Goal: Task Accomplishment & Management: Manage account settings

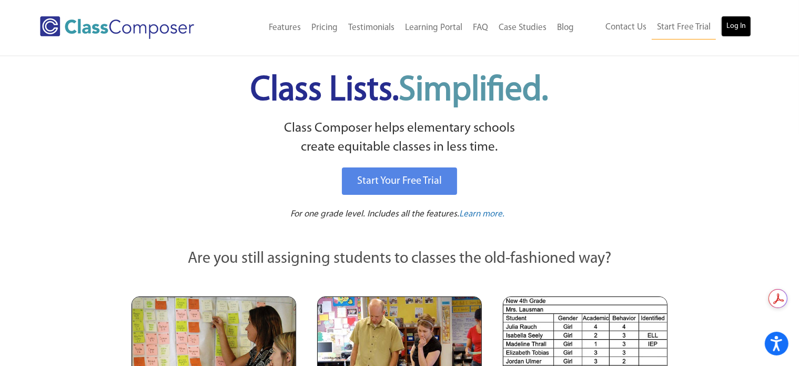
click at [737, 27] on link "Log In" at bounding box center [736, 26] width 30 height 21
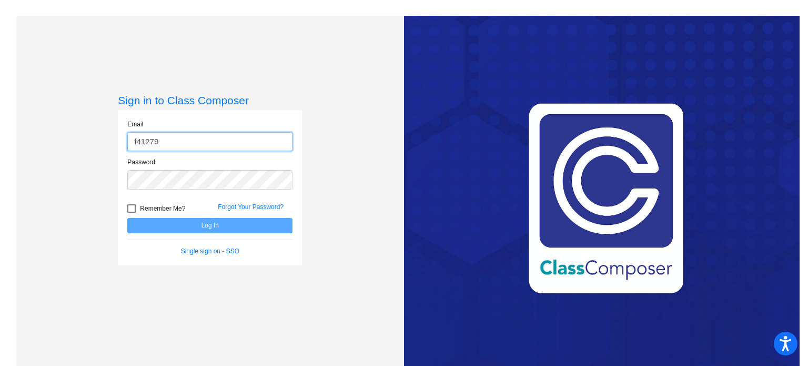
type input "[EMAIL_ADDRESS][DOMAIN_NAME]"
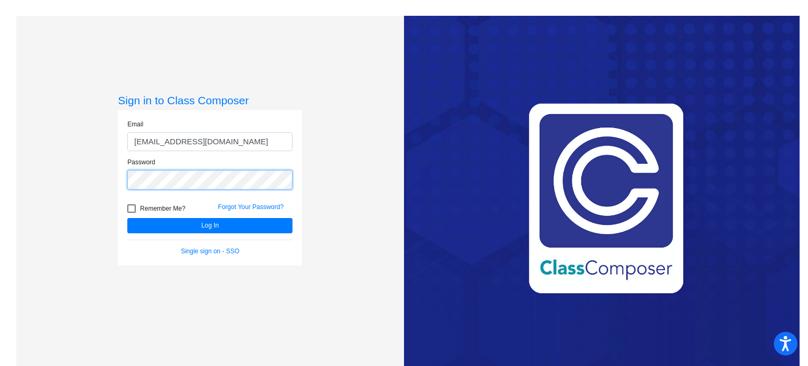
click at [127, 218] on button "Log In" at bounding box center [209, 225] width 165 height 15
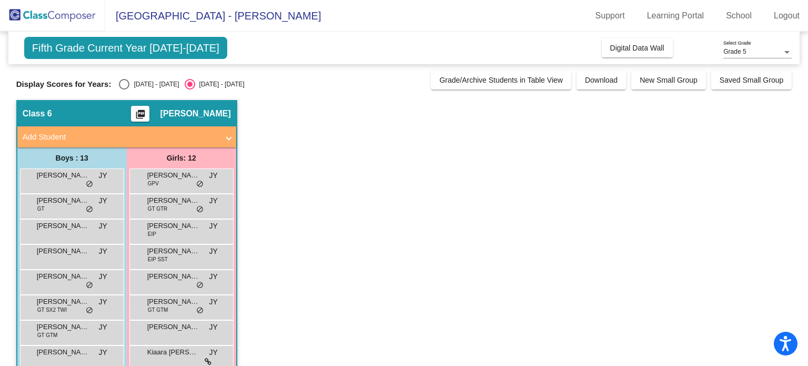
click at [123, 85] on div "Select an option" at bounding box center [124, 84] width 11 height 11
click at [124, 89] on input "2024 - 2025" at bounding box center [124, 89] width 1 height 1
radio input "true"
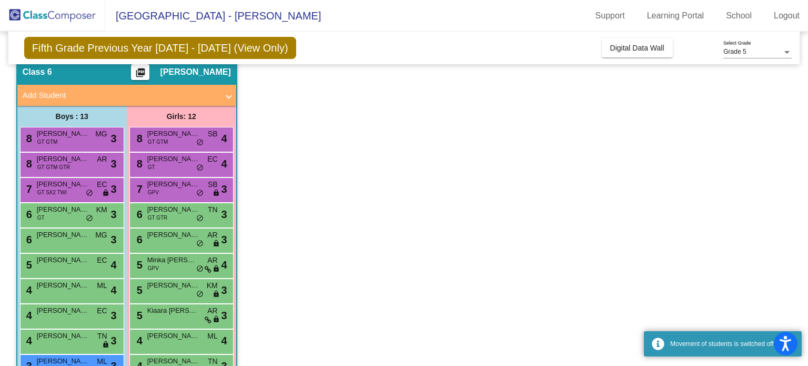
scroll to position [105, 0]
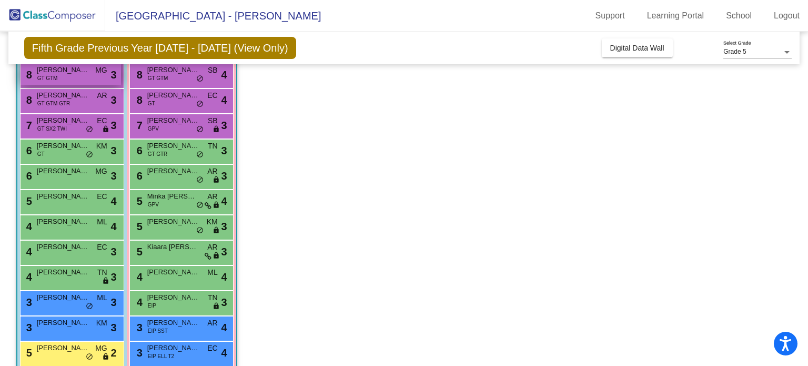
click at [67, 75] on div "8 Leonardo Nguyen GT GTM MG lock do_not_disturb_alt 3" at bounding box center [71, 75] width 100 height 22
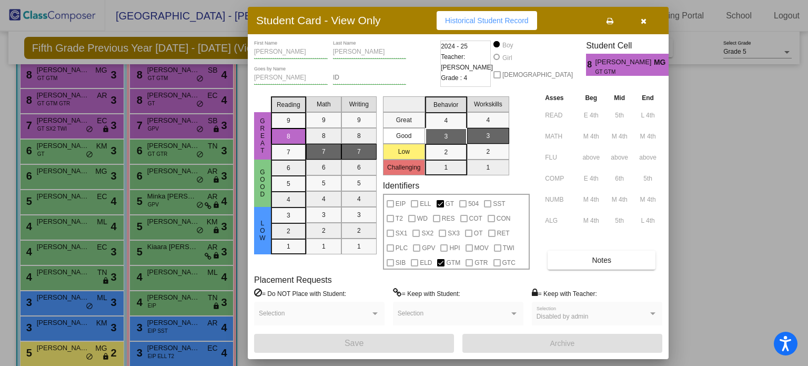
click at [648, 21] on button "button" at bounding box center [643, 20] width 34 height 19
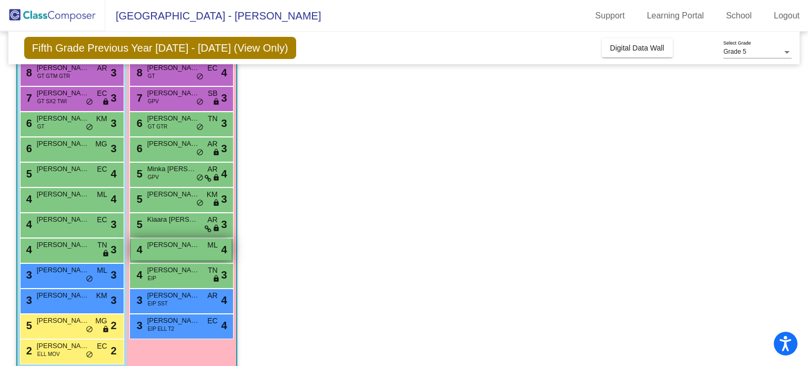
scroll to position [147, 0]
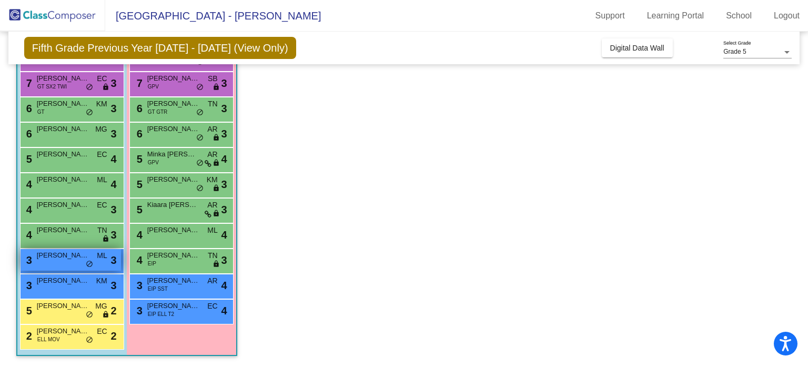
click at [54, 269] on div "3 Aarav Melvin Jeya Prabhu ML lock do_not_disturb_alt 3" at bounding box center [71, 260] width 100 height 22
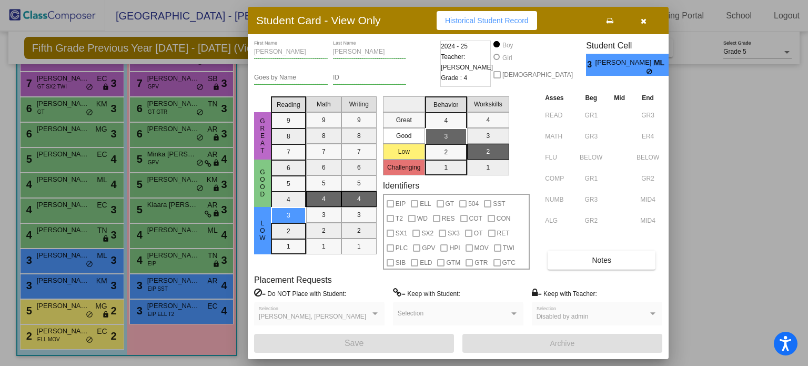
click at [649, 24] on button "button" at bounding box center [643, 20] width 34 height 19
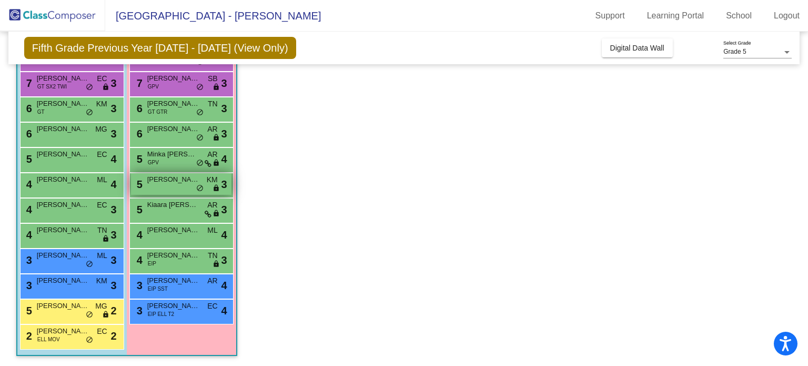
click at [162, 187] on div "5 Irina Ponangi KM lock do_not_disturb_alt 3" at bounding box center [181, 184] width 100 height 22
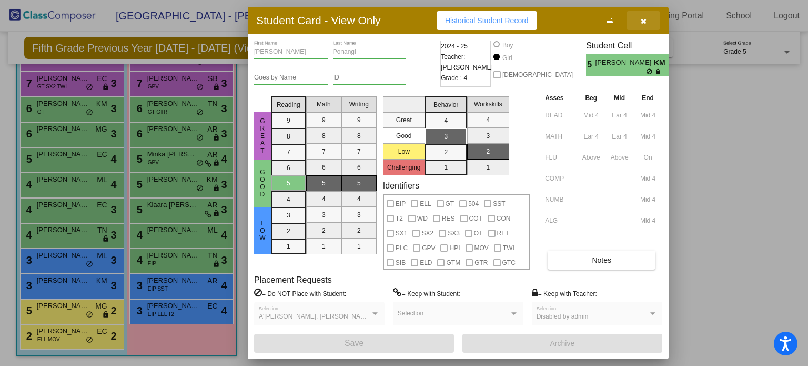
click at [645, 22] on icon "button" at bounding box center [644, 20] width 6 height 7
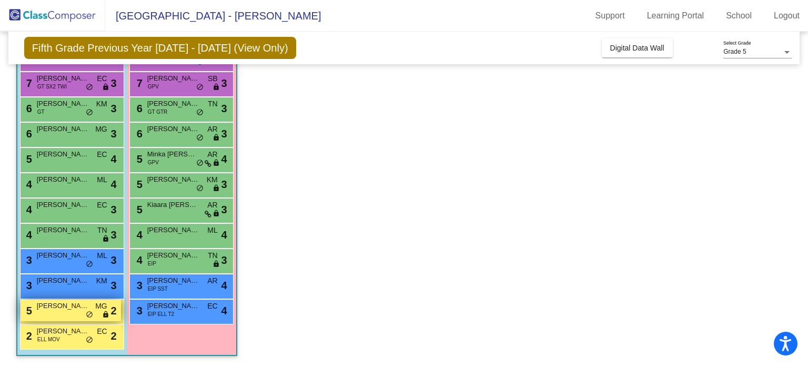
click at [51, 302] on span "Jameson Valmonte" at bounding box center [63, 305] width 53 height 11
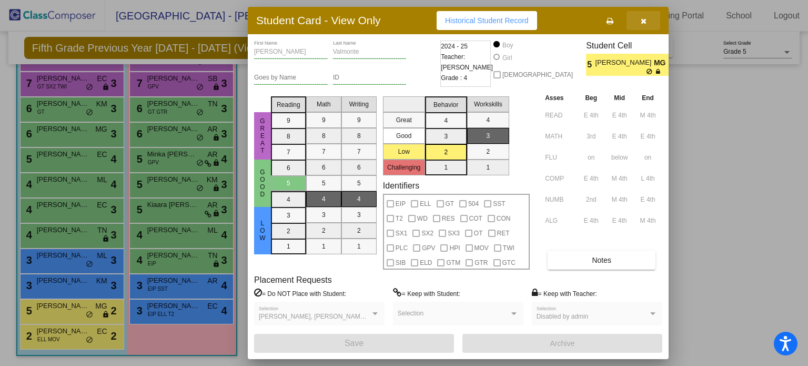
click at [646, 22] on icon "button" at bounding box center [644, 20] width 6 height 7
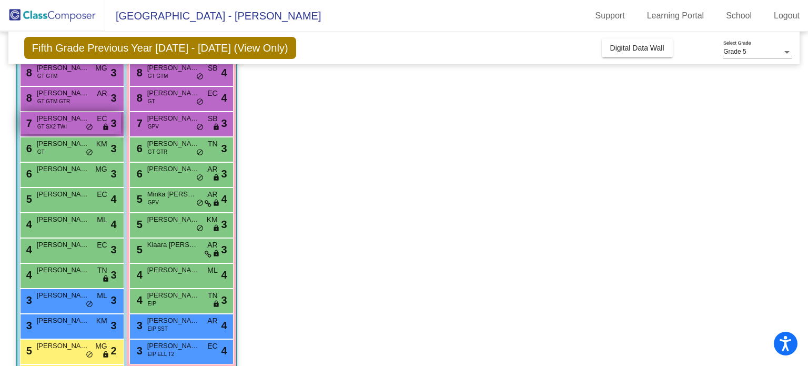
scroll to position [42, 0]
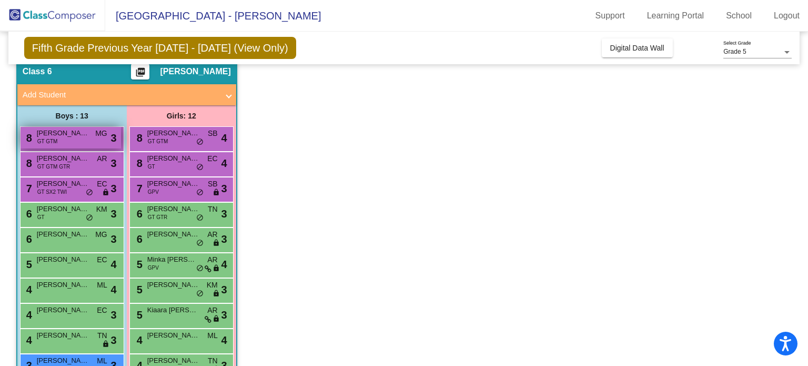
click at [70, 143] on div "8 Leonardo Nguyen GT GTM MG lock do_not_disturb_alt 3" at bounding box center [71, 138] width 100 height 22
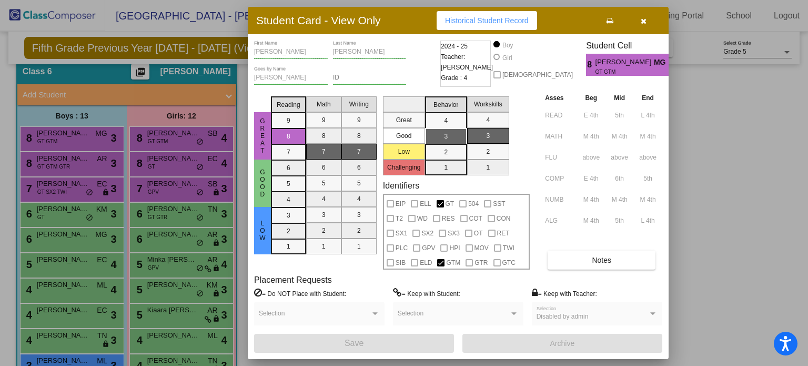
click at [644, 23] on icon "button" at bounding box center [644, 20] width 6 height 7
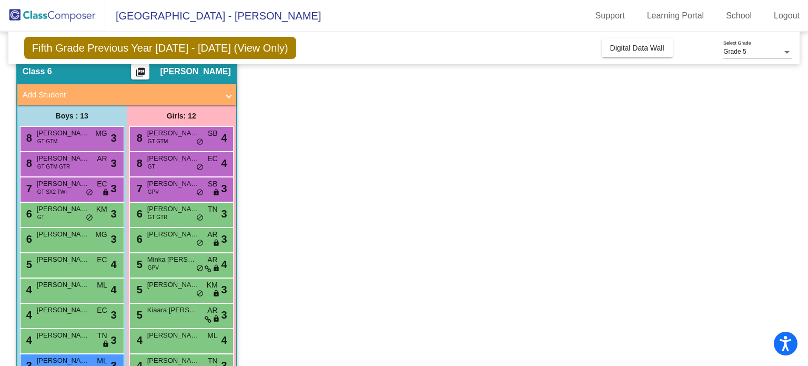
scroll to position [0, 0]
